Goal: Task Accomplishment & Management: Use online tool/utility

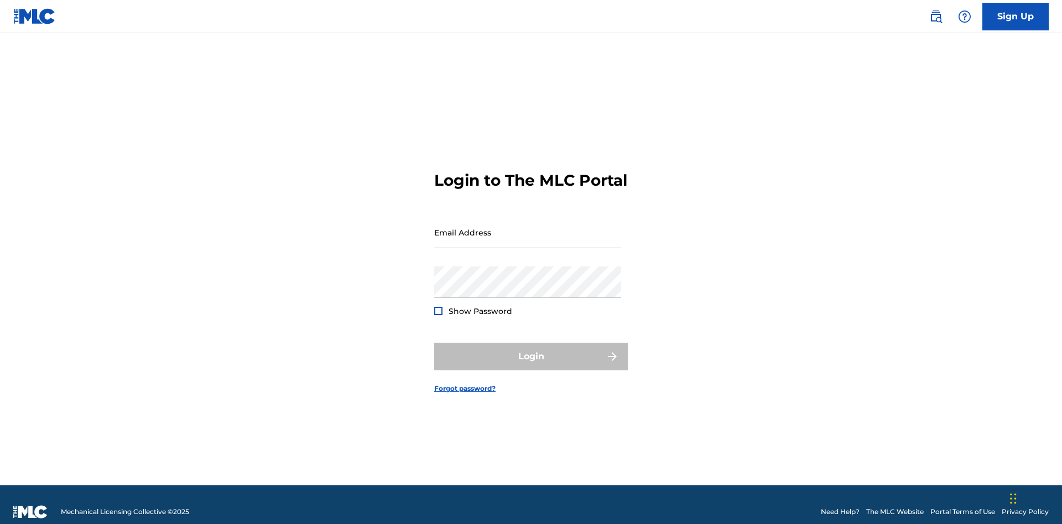
scroll to position [14, 0]
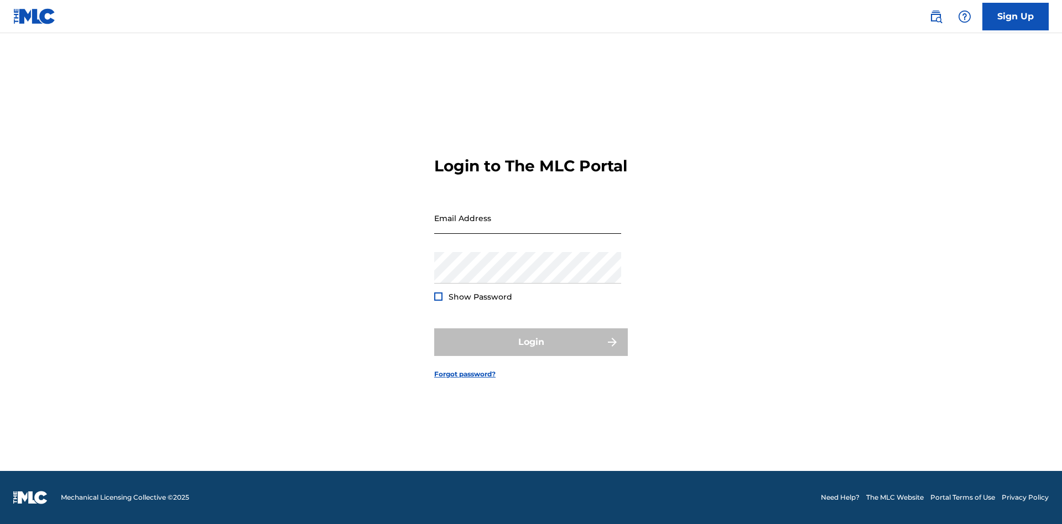
click at [528, 227] on input "Email Address" at bounding box center [527, 218] width 187 height 32
type input "Duke.McTesterson@gmail.com"
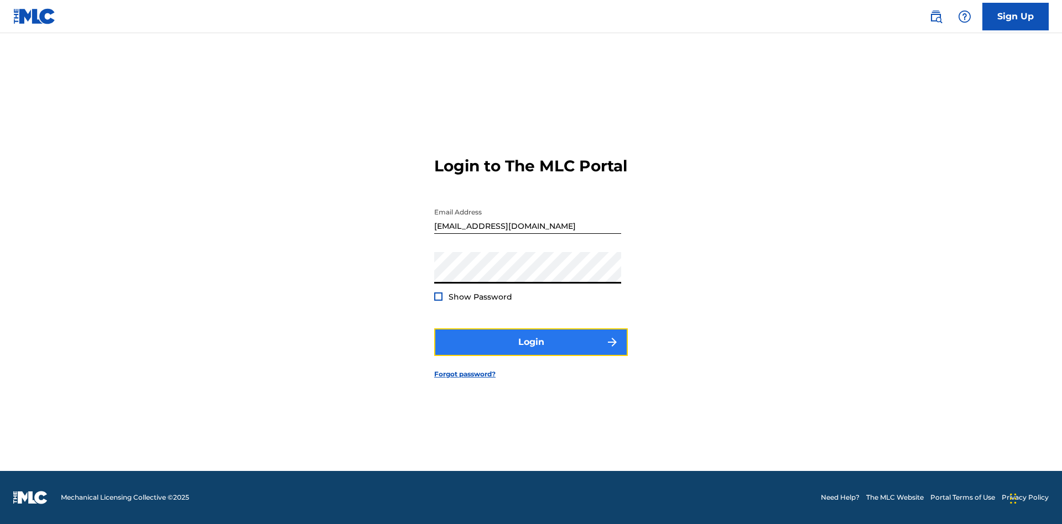
click at [531, 352] on button "Login" at bounding box center [531, 342] width 194 height 28
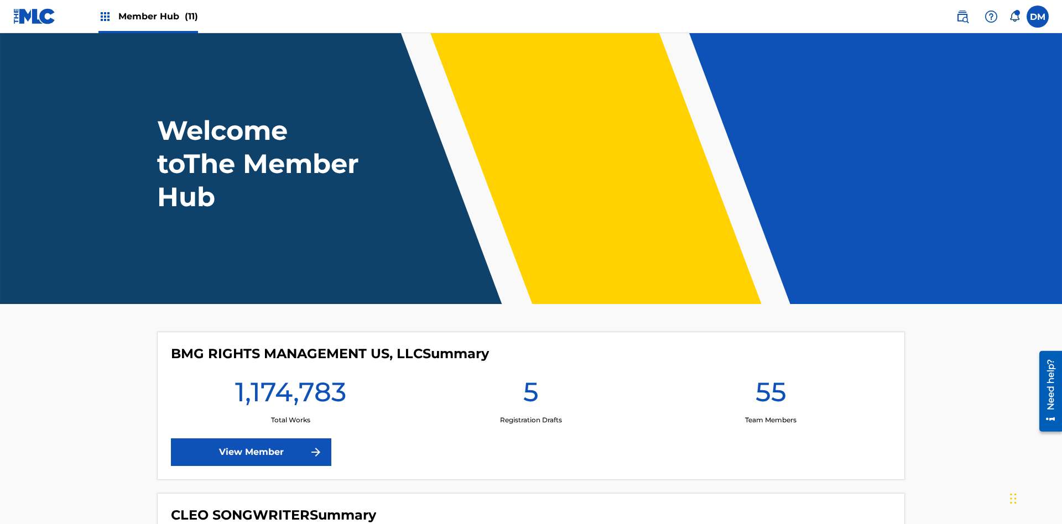
scroll to position [48, 0]
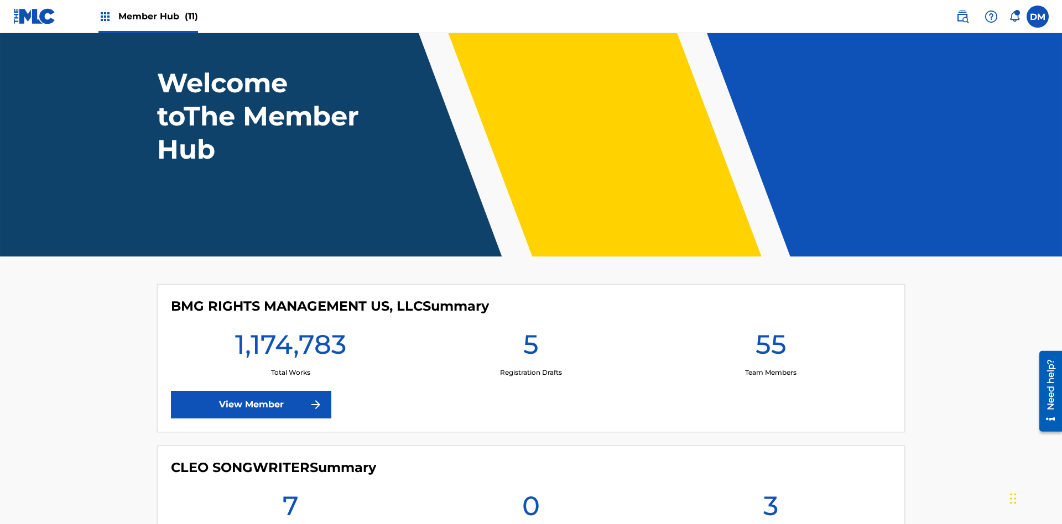
click at [158, 16] on span "Member Hub (11)" at bounding box center [158, 16] width 80 height 13
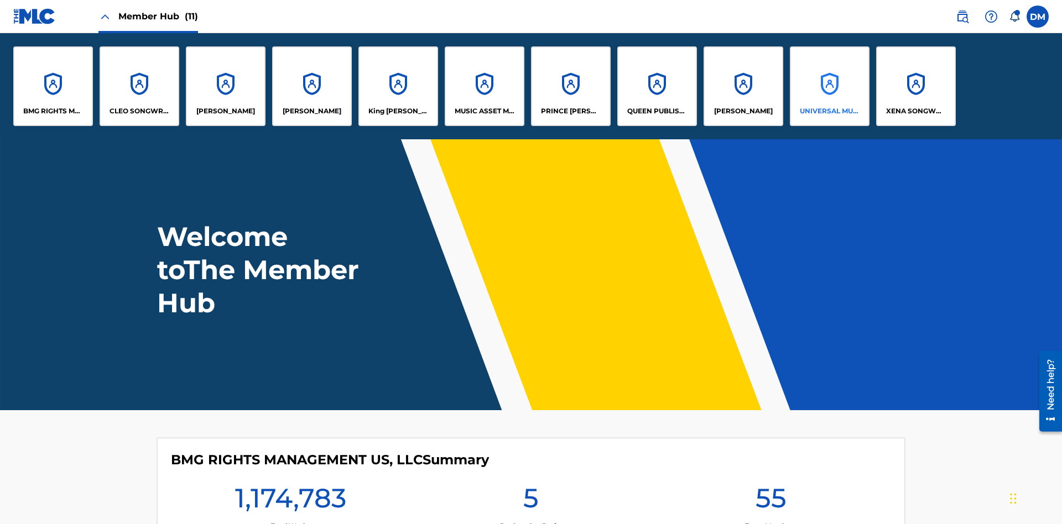
click at [829, 111] on p "UNIVERSAL MUSIC PUB GROUP" at bounding box center [830, 111] width 60 height 10
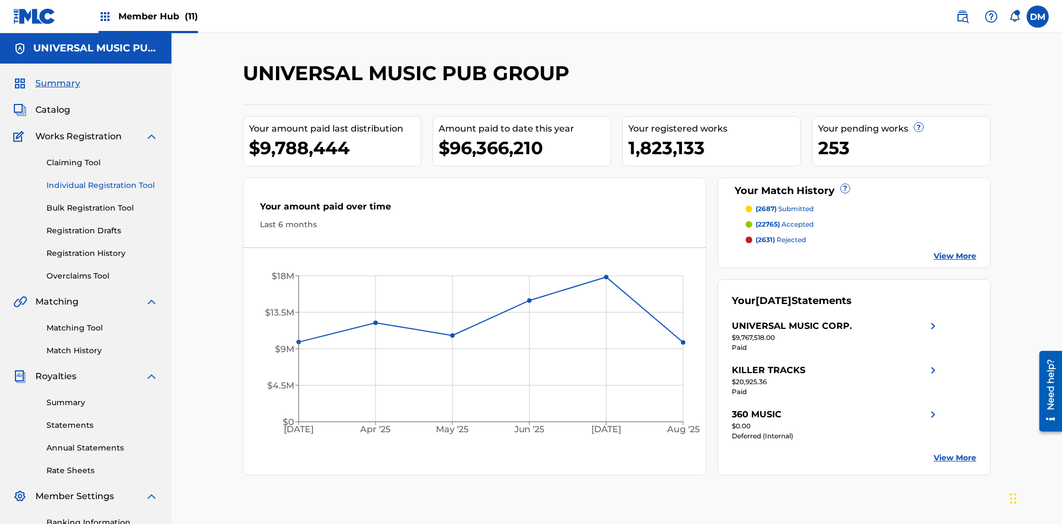
click at [102, 180] on link "Individual Registration Tool" at bounding box center [102, 186] width 112 height 12
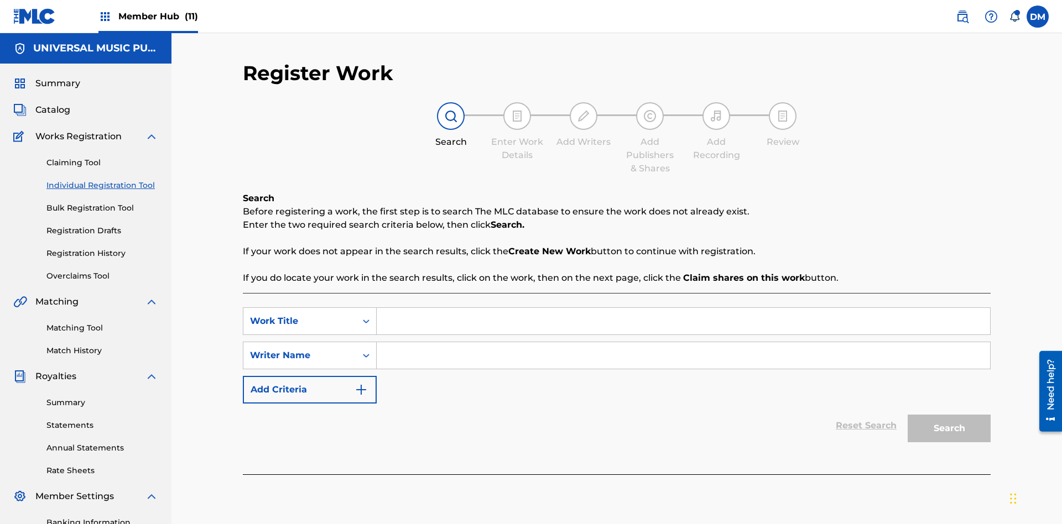
click at [683, 308] on input "Search Form" at bounding box center [683, 321] width 613 height 27
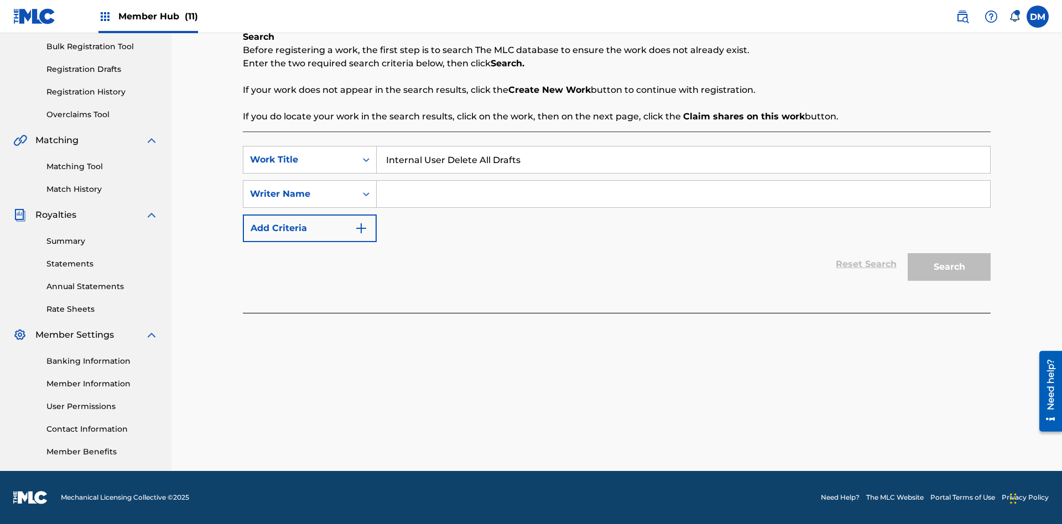
type input "Internal User Delete All Drafts"
click at [683, 194] on input "Search Form" at bounding box center [683, 194] width 613 height 27
type input "Test"
click at [949, 267] on button "Search" at bounding box center [948, 267] width 83 height 28
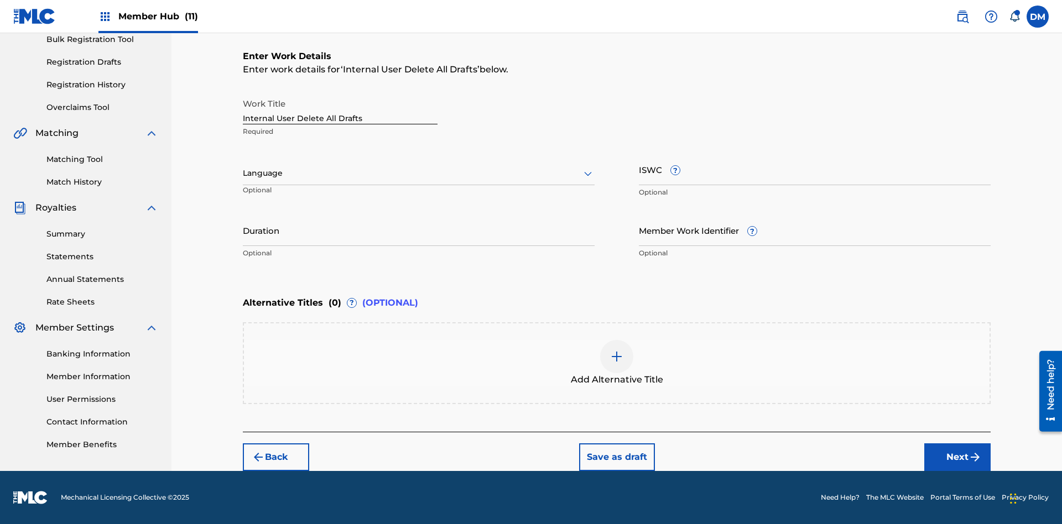
click at [340, 108] on input "Internal User Delete All Drafts" at bounding box center [340, 109] width 195 height 32
type input "Internal User Delete All Drafts"
click at [616, 457] on button "Save as draft" at bounding box center [617, 458] width 76 height 28
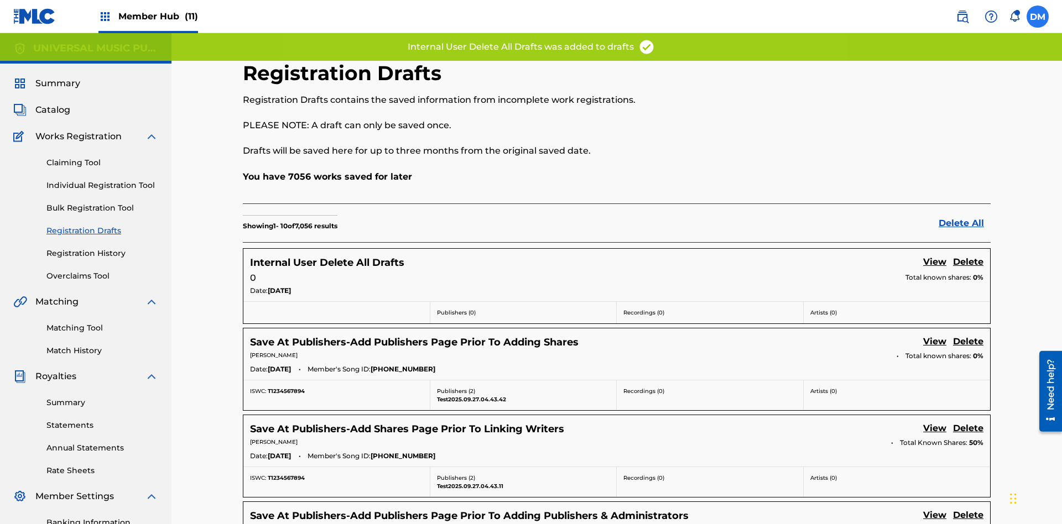
click at [1037, 16] on label at bounding box center [1037, 17] width 22 height 22
click at [1037, 17] on input "DM Duke McTesterson duke.mctesterson@gmail.com Notification Preferences Profile…" at bounding box center [1037, 17] width 0 height 0
click at [930, 157] on p "Log out" at bounding box center [930, 157] width 26 height 10
click at [1037, 17] on input "DM Duke McTesterson duke.mctesterson@gmail.com Notification Preferences Profile…" at bounding box center [1037, 17] width 0 height 0
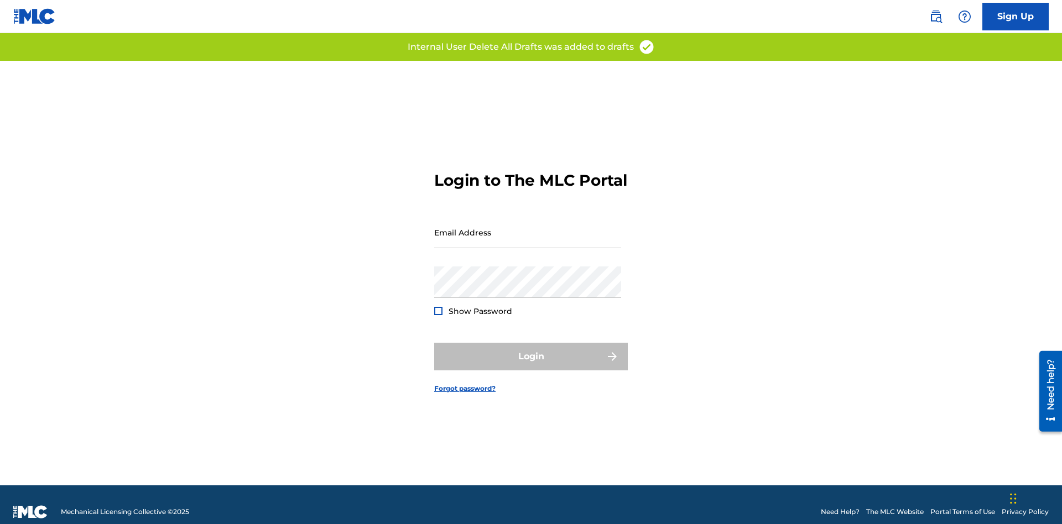
scroll to position [14, 0]
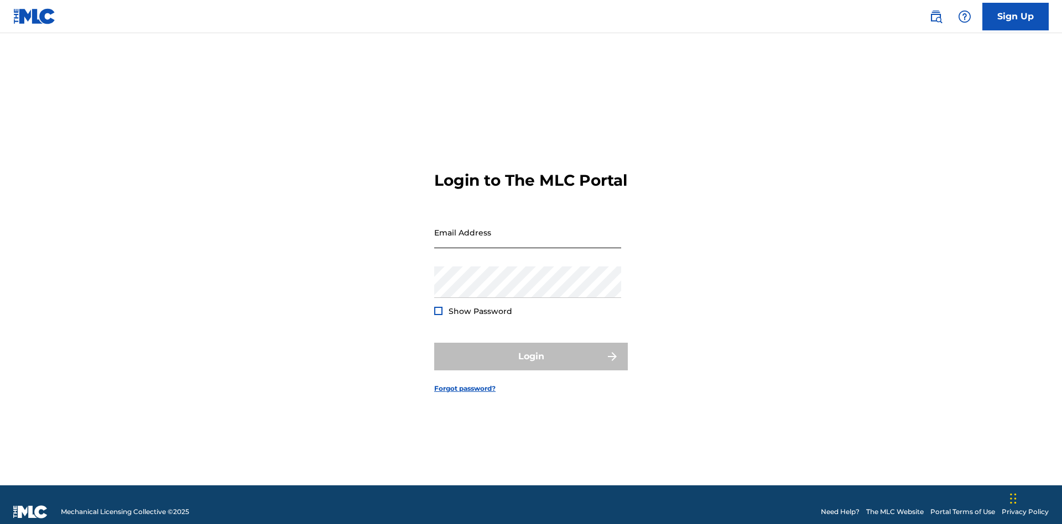
click at [528, 227] on input "Email Address" at bounding box center [527, 233] width 187 height 32
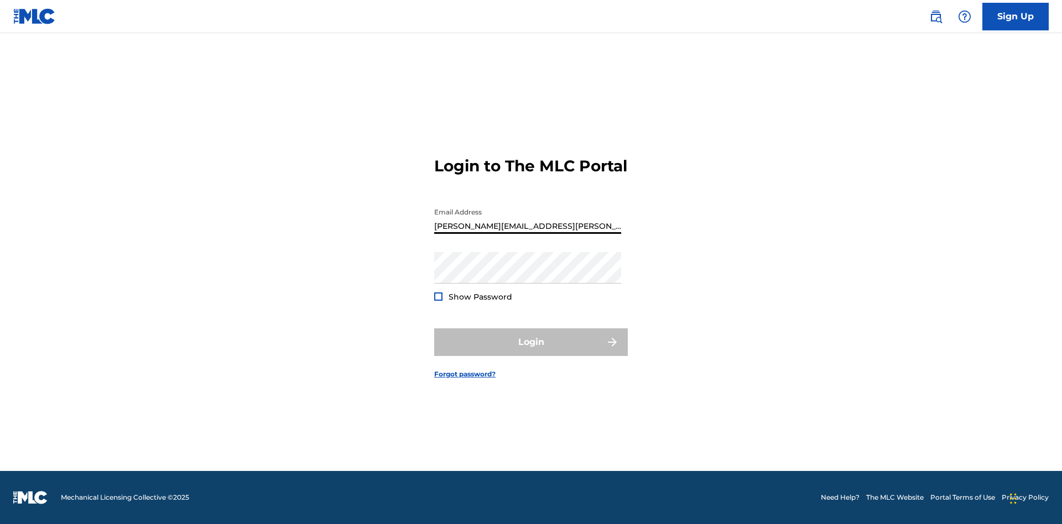
type input "[PERSON_NAME][EMAIL_ADDRESS][PERSON_NAME][DOMAIN_NAME]"
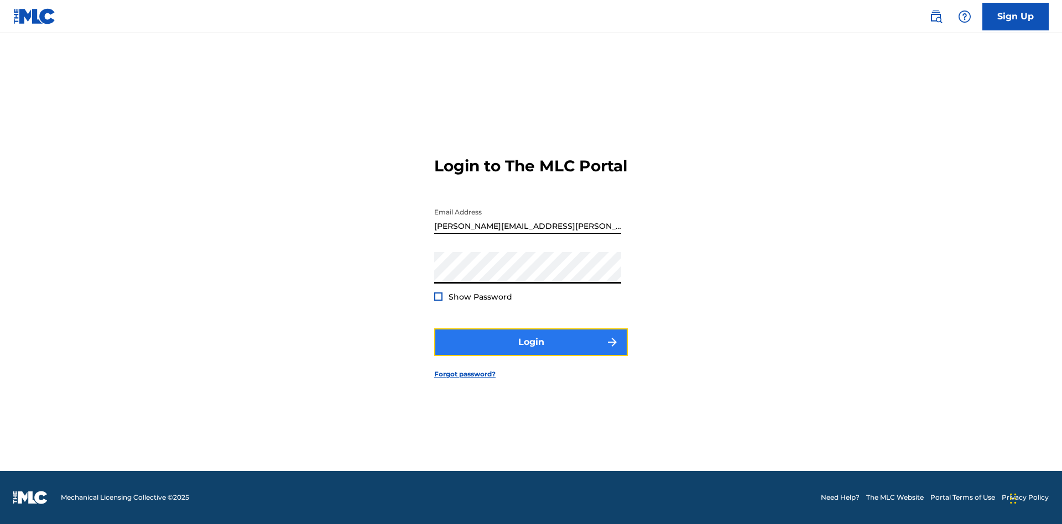
click at [531, 352] on button "Login" at bounding box center [531, 342] width 194 height 28
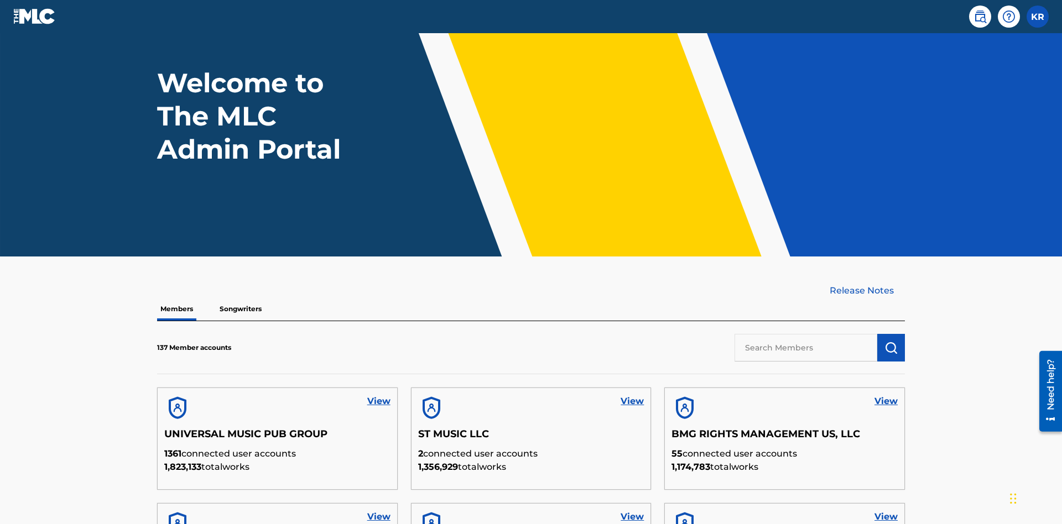
click at [806, 334] on input "text" at bounding box center [805, 348] width 143 height 28
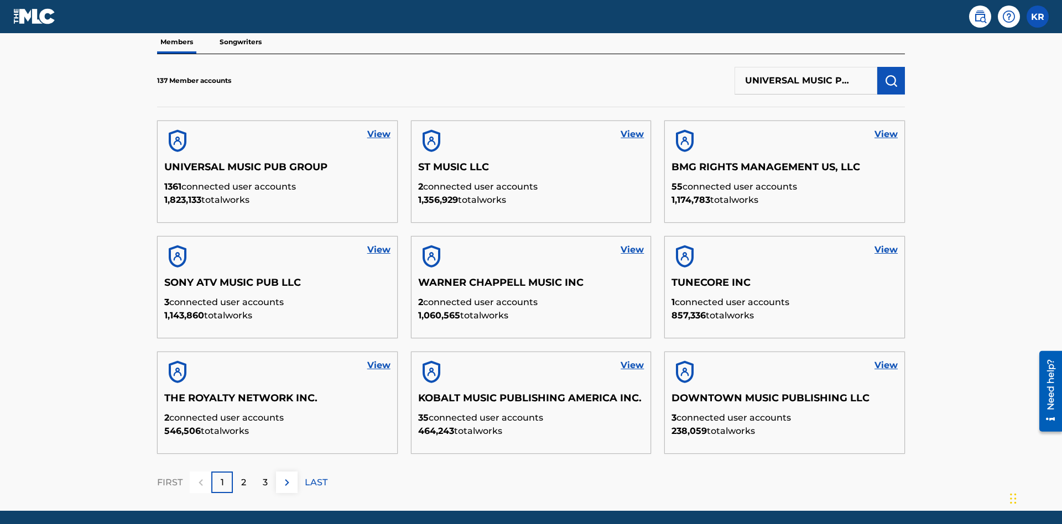
scroll to position [0, 35]
type input "UNIVERSAL MUSIC PUB GROUP"
click at [891, 74] on img "submit" at bounding box center [890, 80] width 13 height 13
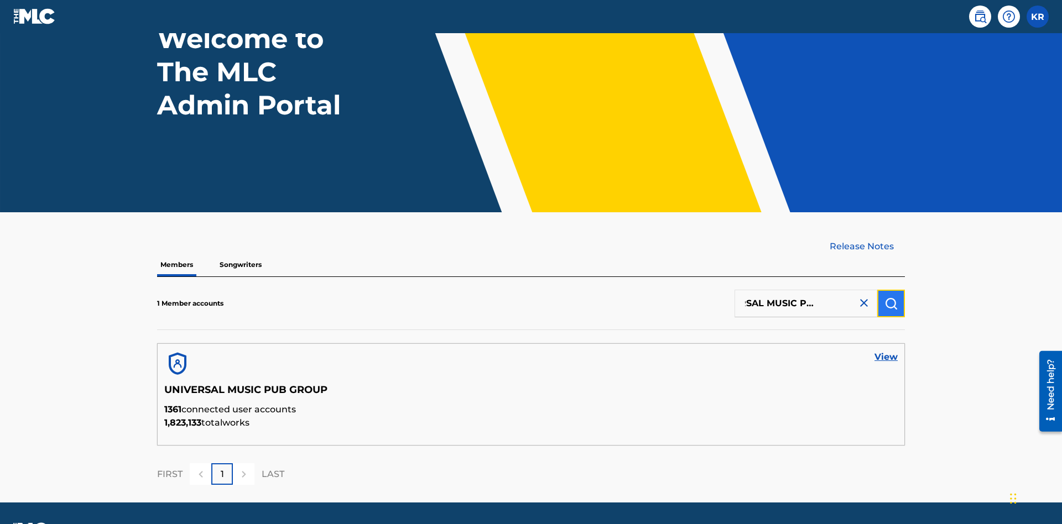
scroll to position [123, 0]
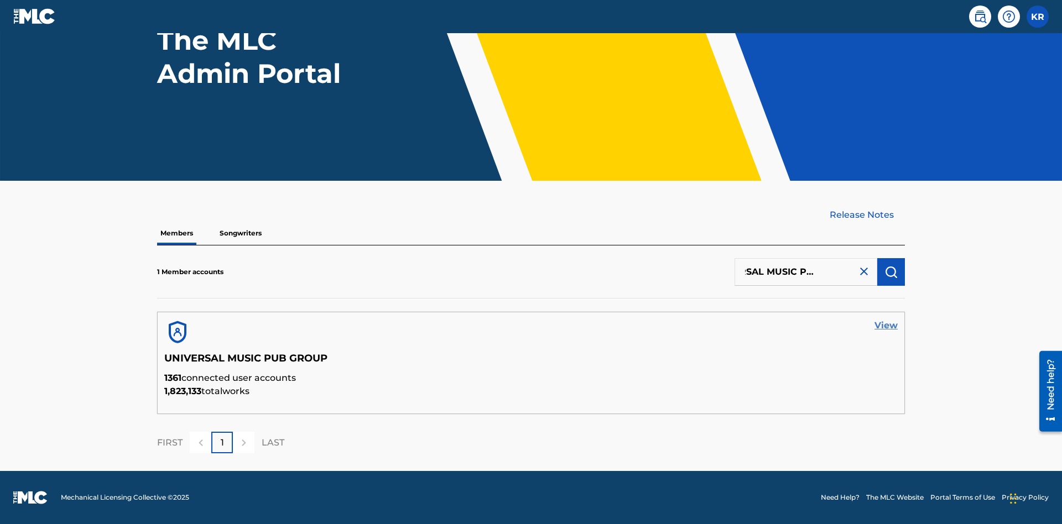
click at [886, 326] on link "View" at bounding box center [885, 325] width 23 height 13
